Goal: Task Accomplishment & Management: Use online tool/utility

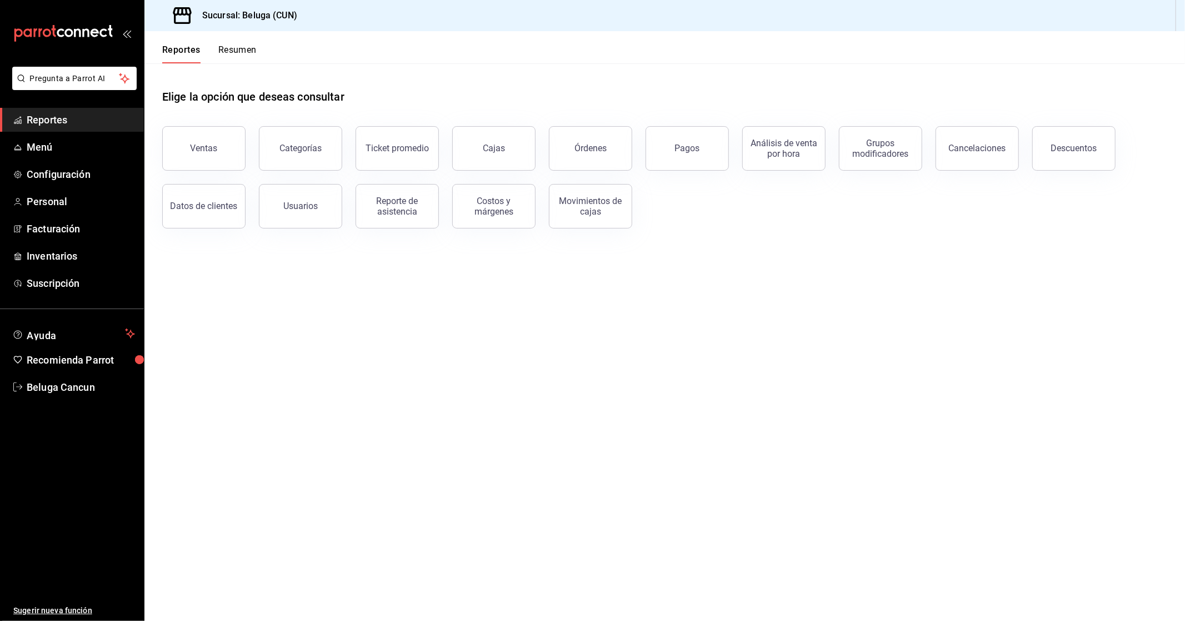
click at [237, 289] on main "Elige la opción que deseas consultar Ventas Categorías Ticket promedio Cajas Ór…" at bounding box center [664, 341] width 1040 height 557
click at [73, 246] on link "Inventarios" at bounding box center [72, 256] width 144 height 24
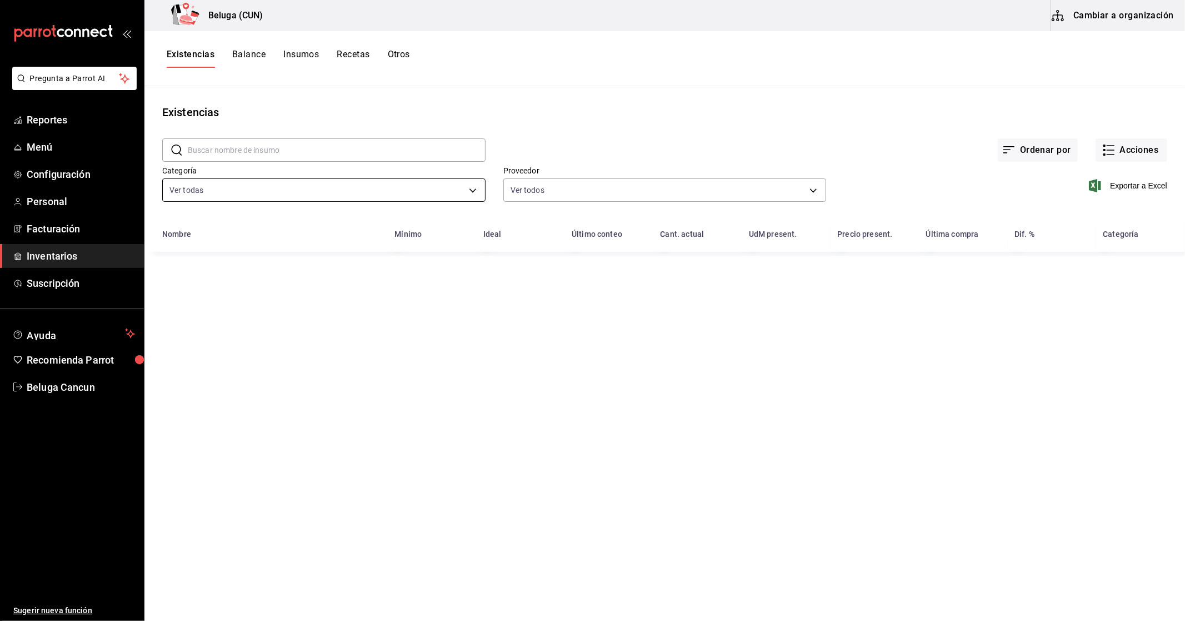
click at [372, 180] on body "Pregunta a Parrot AI Reportes Menú Configuración Personal Facturación Inventari…" at bounding box center [592, 306] width 1185 height 613
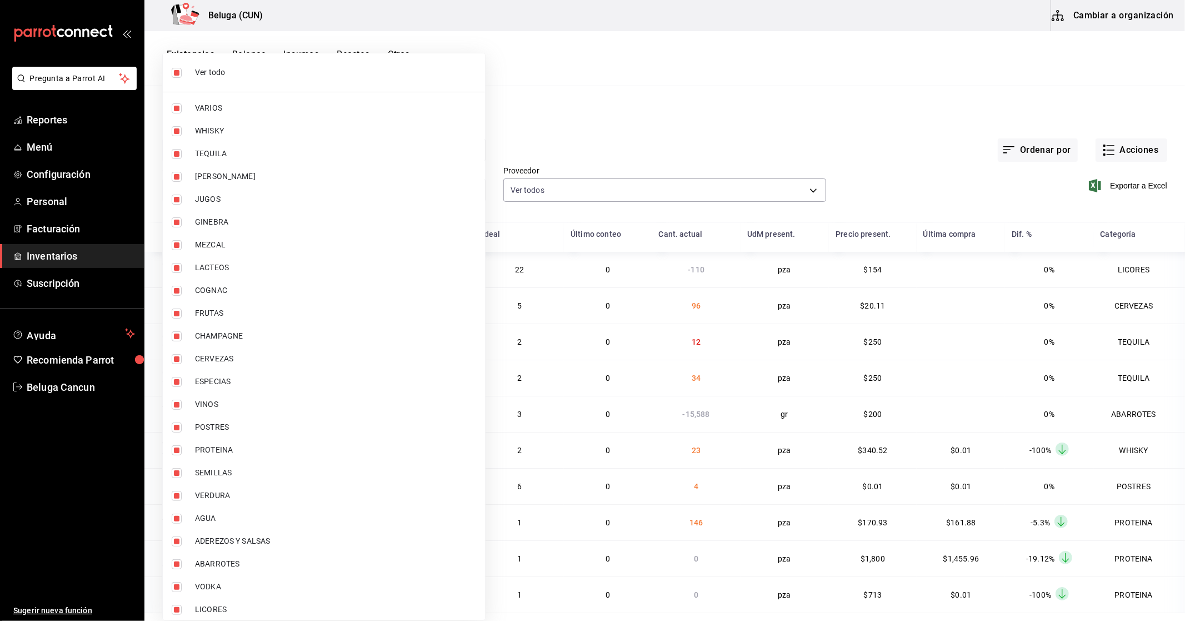
click at [236, 75] on span "Ver todo" at bounding box center [335, 73] width 281 height 12
checkbox input "false"
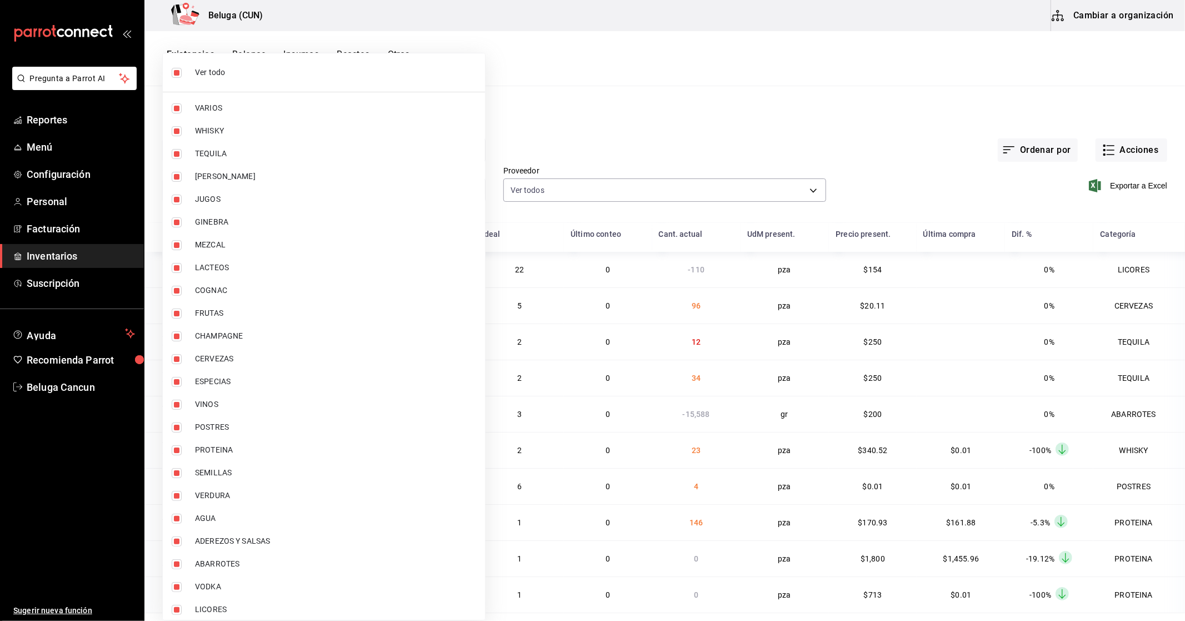
checkbox input "false"
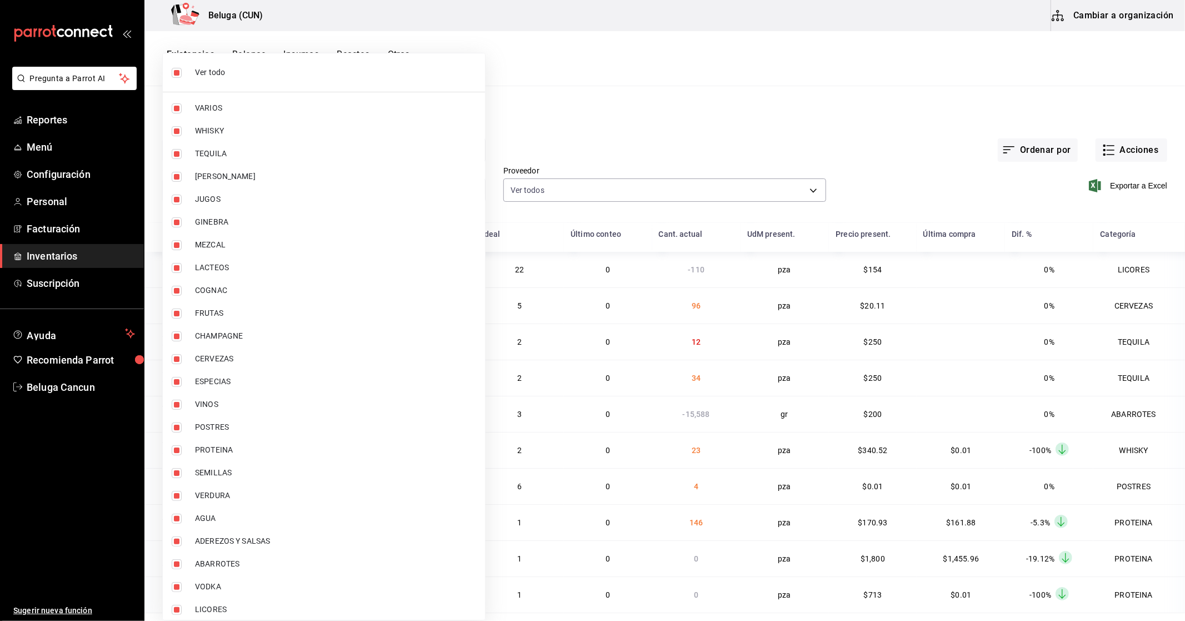
checkbox input "false"
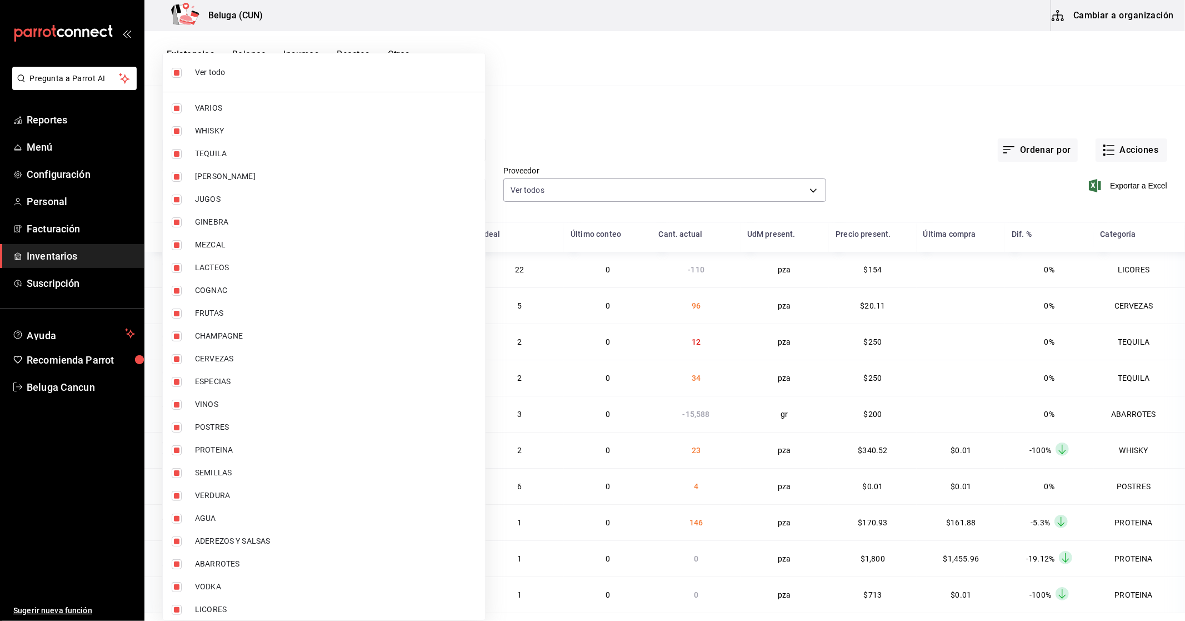
checkbox input "false"
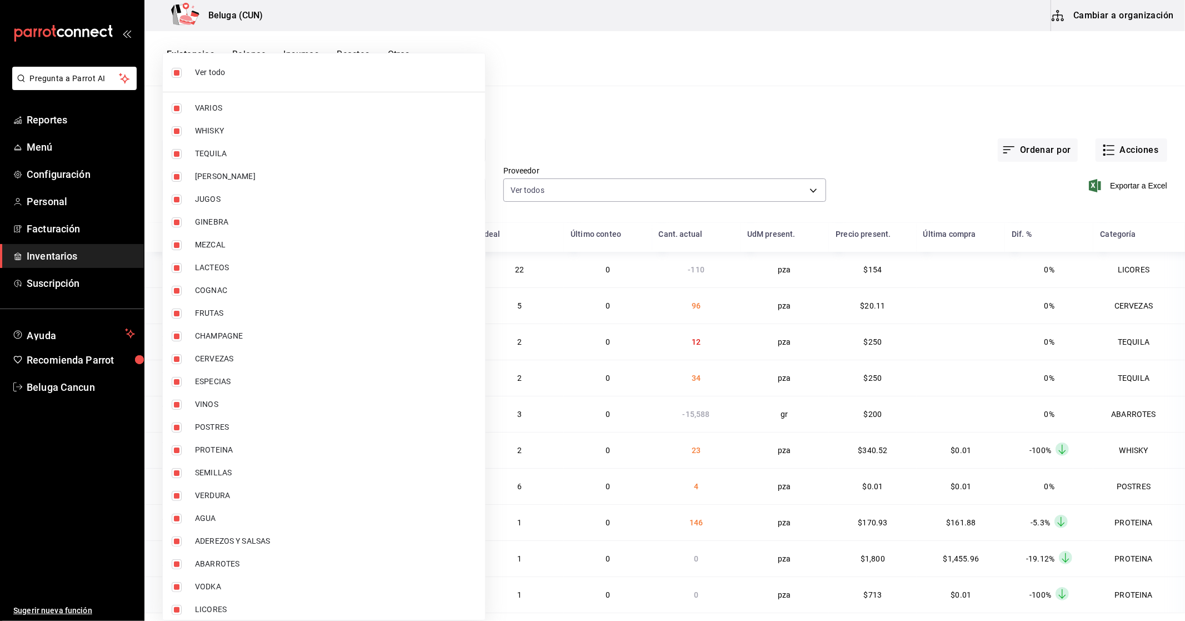
checkbox input "false"
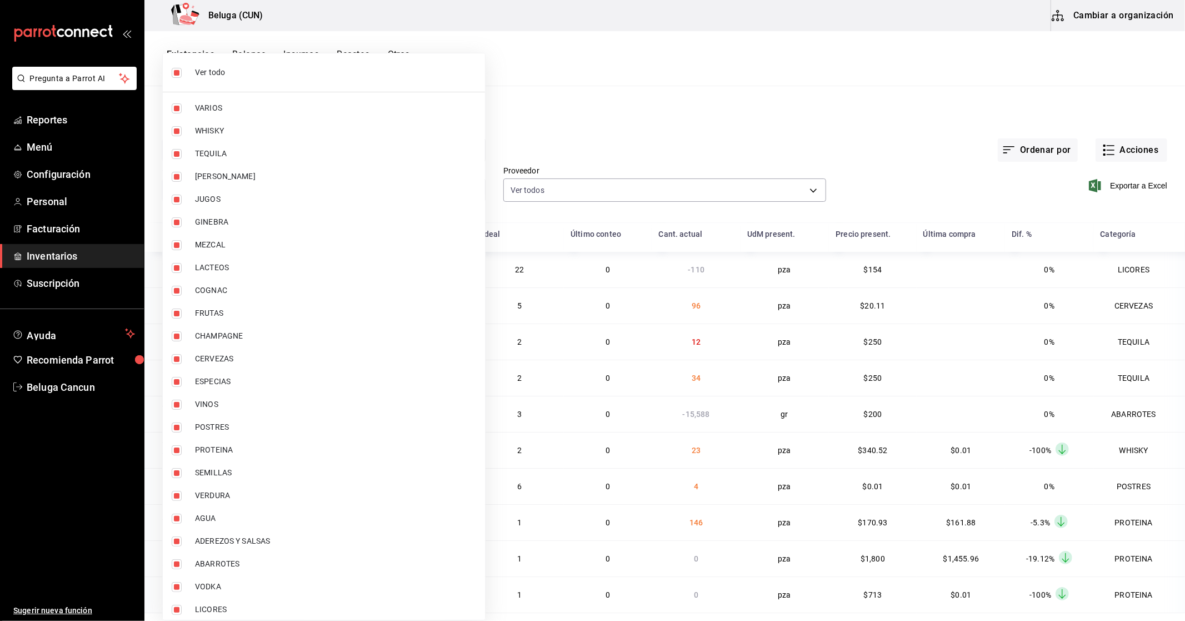
checkbox input "false"
drag, startPoint x: 223, startPoint y: 106, endPoint x: 235, endPoint y: 117, distance: 16.5
click at [223, 107] on span "VARIOS" at bounding box center [335, 108] width 281 height 12
type input "f07f4d25-74ae-45a0-b4c7-416f1c014495"
checkbox input "true"
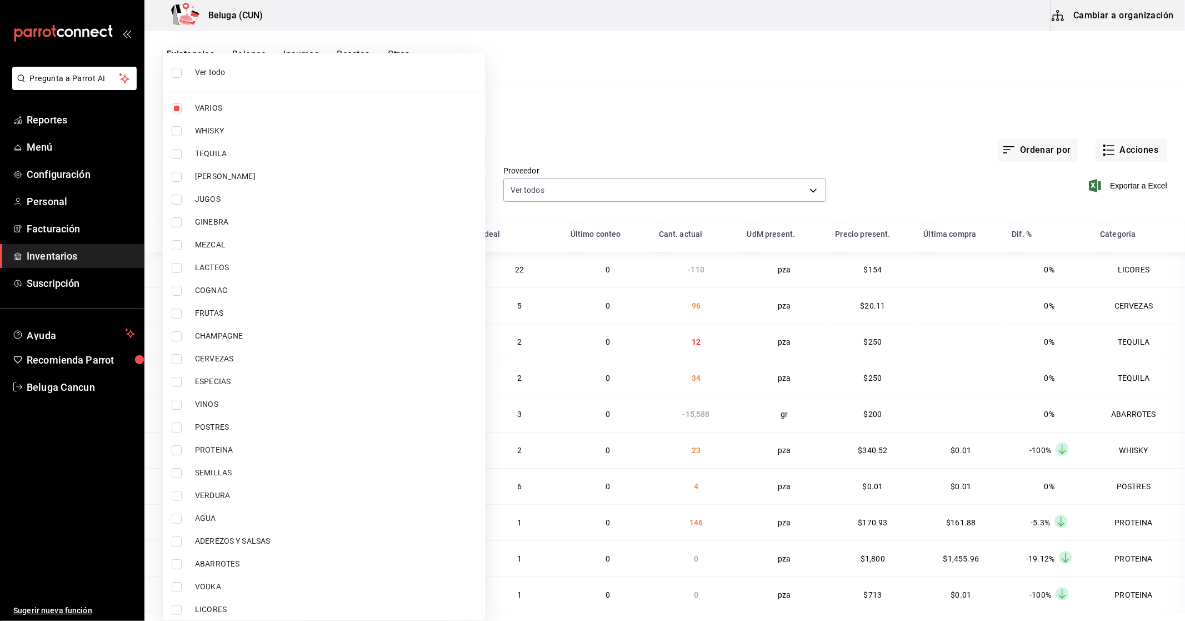
click at [230, 126] on span "WHISKY" at bounding box center [335, 131] width 281 height 12
type input "f07f4d25-74ae-45a0-b4c7-416f1c014495,1b609913-4762-4067-b74a-b69c5b99222b"
checkbox input "true"
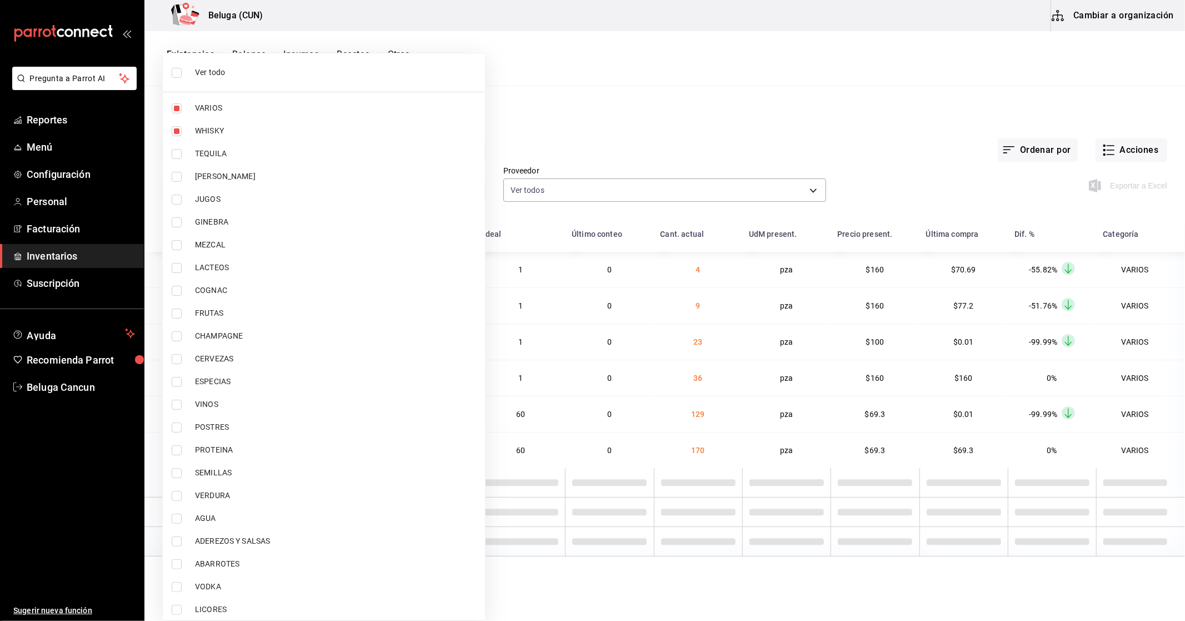
click at [227, 151] on span "TEQUILA" at bounding box center [335, 154] width 281 height 12
type input "f07f4d25-74ae-45a0-b4c7-416f1c014495,1b609913-4762-4067-b74a-b69c5b99222b,83166…"
checkbox input "true"
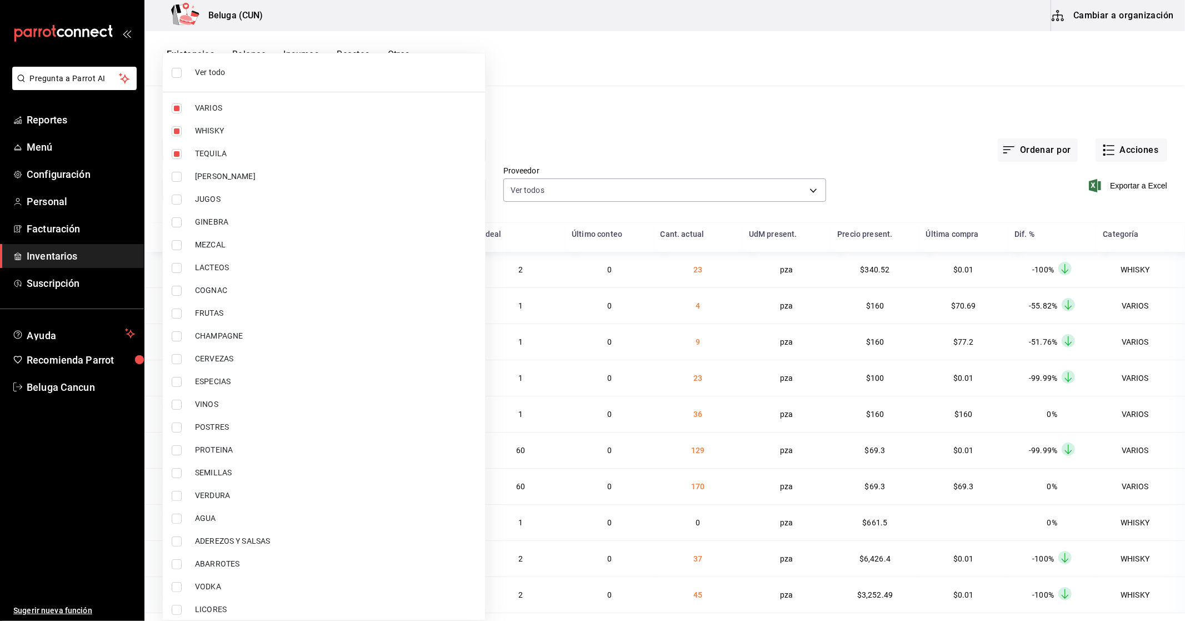
click at [229, 175] on span "[PERSON_NAME]" at bounding box center [335, 177] width 281 height 12
type input "f07f4d25-74ae-45a0-b4c7-416f1c014495,1b609913-4762-4067-b74a-b69c5b99222b,83166…"
checkbox input "true"
click at [229, 197] on span "JUGOS" at bounding box center [335, 199] width 281 height 12
type input "f07f4d25-74ae-45a0-b4c7-416f1c014495,1b609913-4762-4067-b74a-b69c5b99222b,83166…"
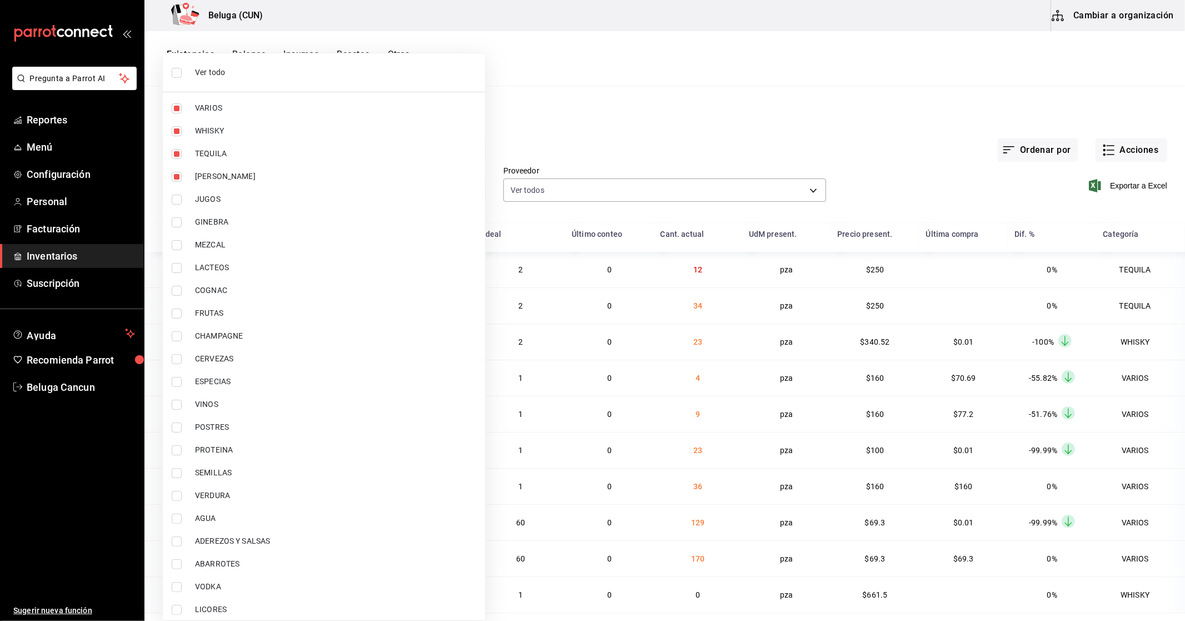
checkbox input "true"
click at [230, 219] on span "GINEBRA" at bounding box center [335, 222] width 281 height 12
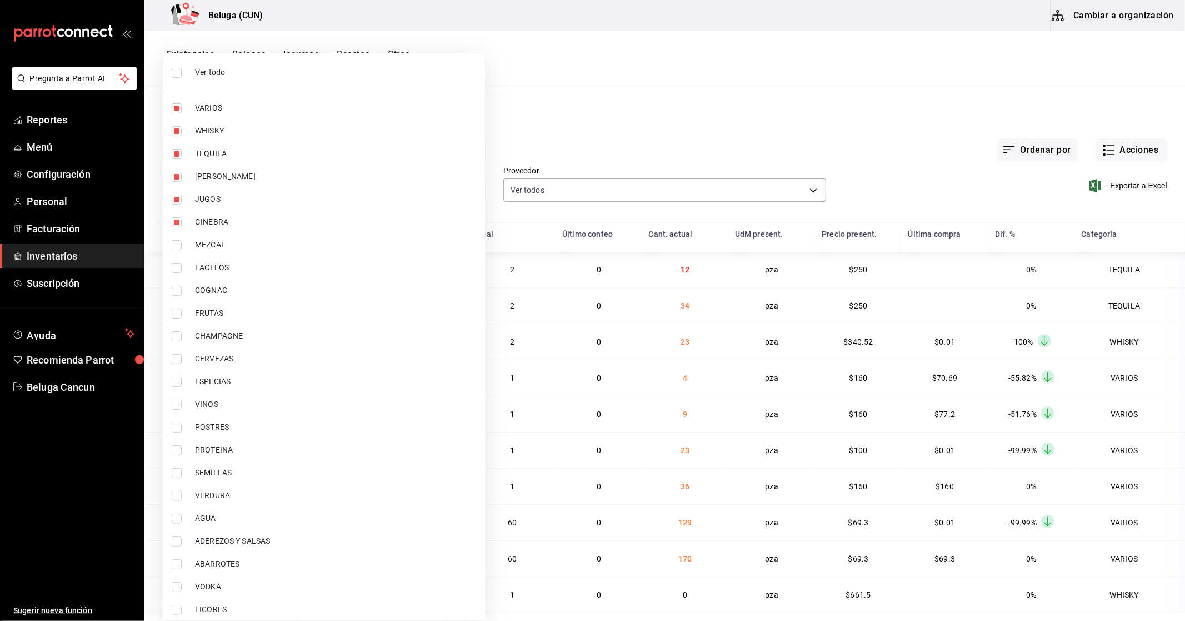
type input "f07f4d25-74ae-45a0-b4c7-416f1c014495,1b609913-4762-4067-b74a-b69c5b99222b,83166…"
checkbox input "true"
click at [229, 241] on span "MEZCAL" at bounding box center [335, 245] width 281 height 12
type input "f07f4d25-74ae-45a0-b4c7-416f1c014495,1b609913-4762-4067-b74a-b69c5b99222b,83166…"
checkbox input "true"
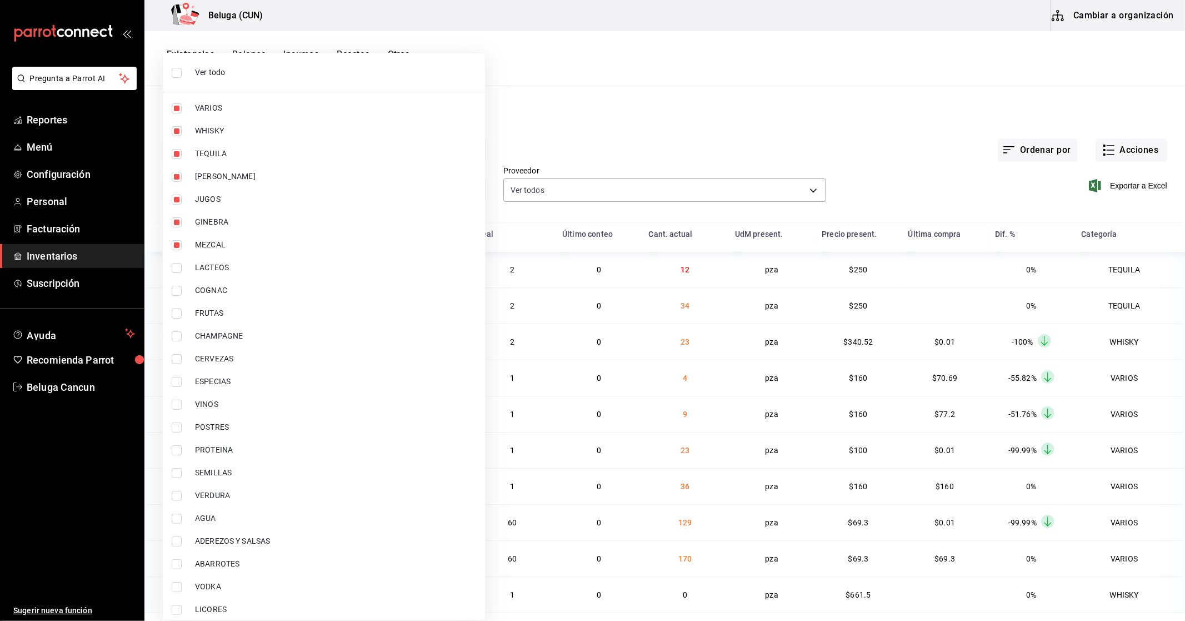
click at [232, 267] on span "LACTEOS" at bounding box center [335, 268] width 281 height 12
type input "f07f4d25-74ae-45a0-b4c7-416f1c014495,1b609913-4762-4067-b74a-b69c5b99222b,83166…"
checkbox input "true"
